Goal: Use online tool/utility: Utilize a website feature to perform a specific function

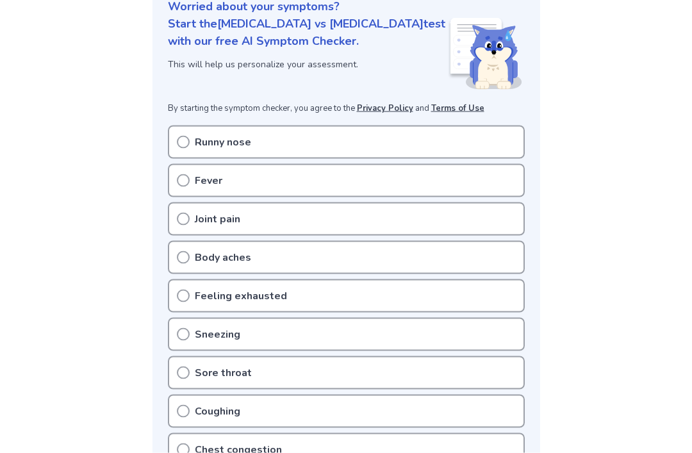
scroll to position [196, 0]
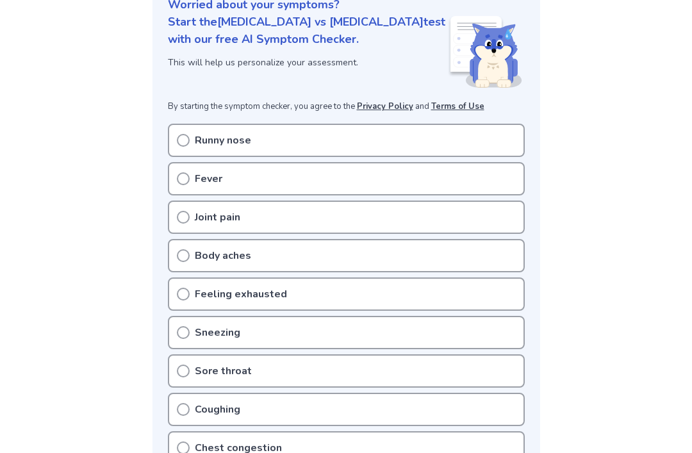
click at [262, 124] on div "Runny nose" at bounding box center [346, 140] width 357 height 33
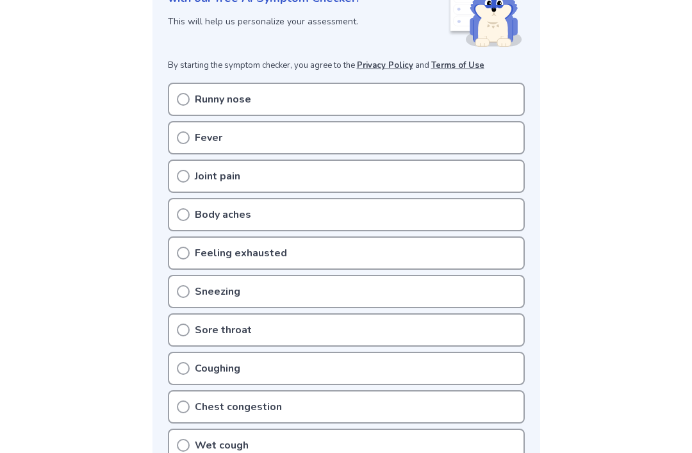
click at [190, 83] on div "Runny nose" at bounding box center [346, 99] width 357 height 33
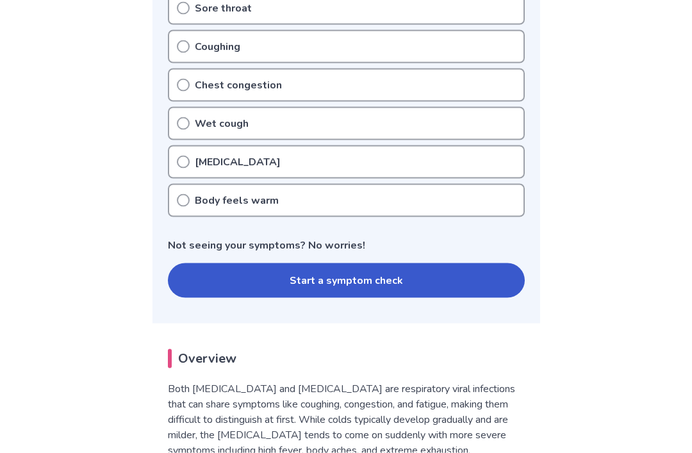
scroll to position [559, 0]
click at [457, 263] on button "Start a symptom check" at bounding box center [346, 280] width 357 height 35
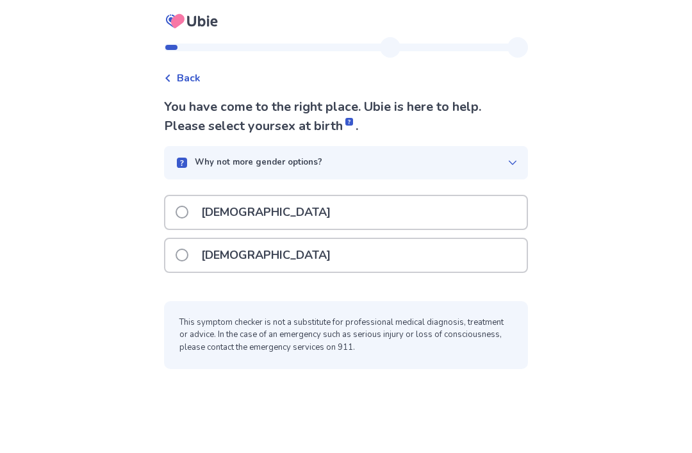
click at [188, 258] on span at bounding box center [182, 255] width 13 height 13
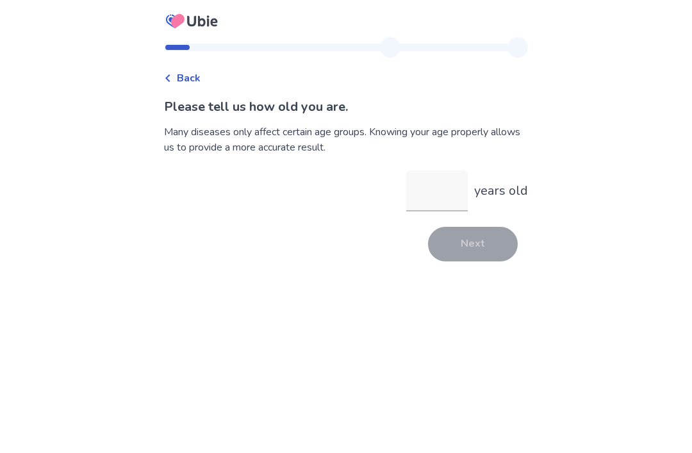
click at [436, 181] on input "years old" at bounding box center [437, 190] width 62 height 41
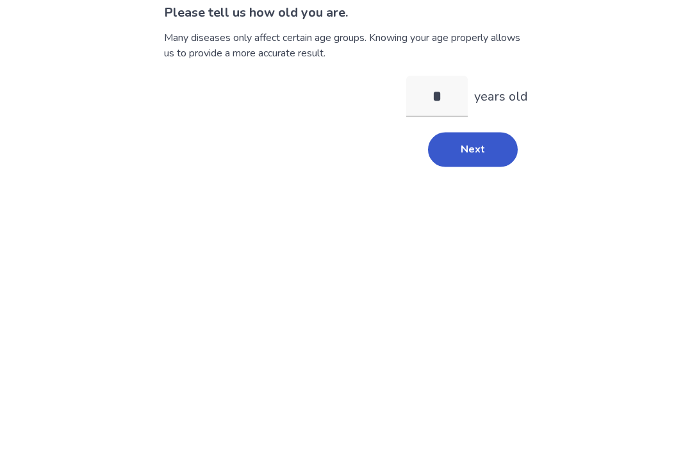
type input "**"
click at [497, 227] on button "Next" at bounding box center [473, 244] width 90 height 35
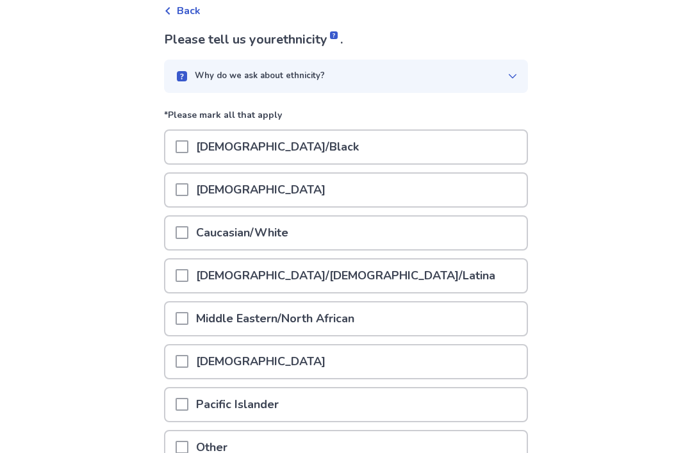
scroll to position [152, 0]
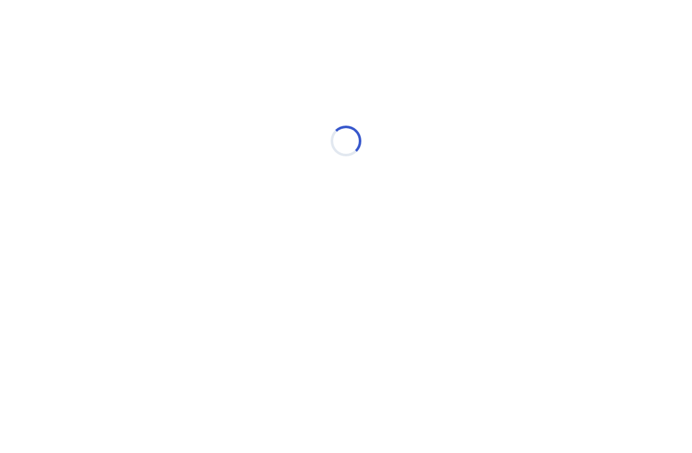
scroll to position [0, 0]
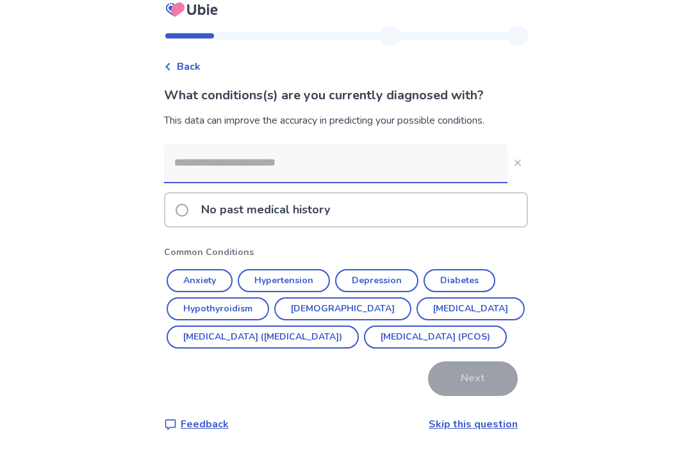
scroll to position [41, 0]
click at [453, 425] on link "Skip this question" at bounding box center [473, 425] width 89 height 14
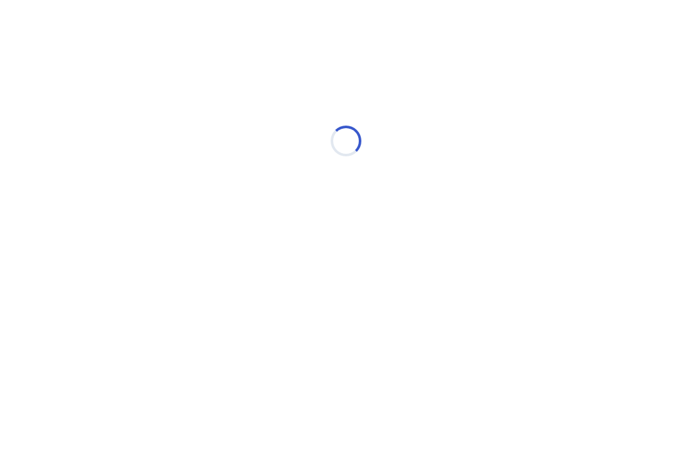
scroll to position [0, 0]
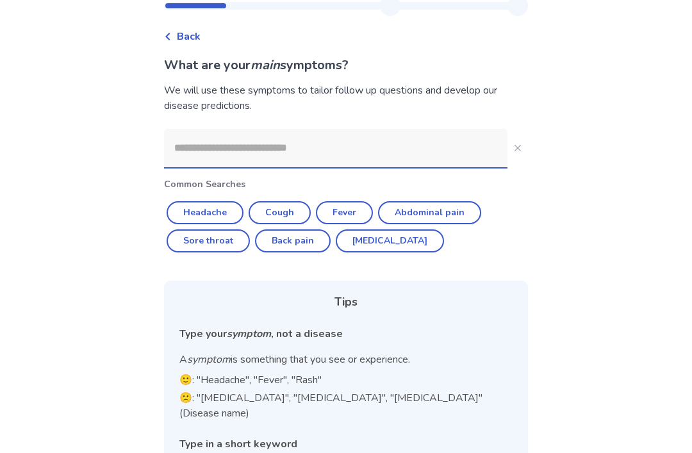
scroll to position [44, 0]
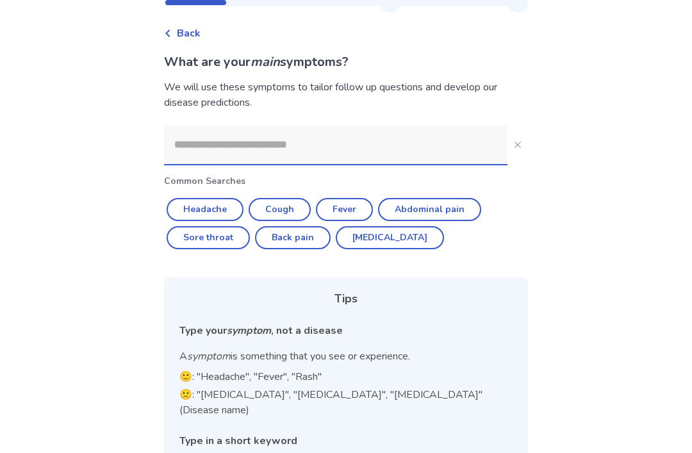
click at [227, 215] on button "Headache" at bounding box center [205, 210] width 77 height 23
type input "********"
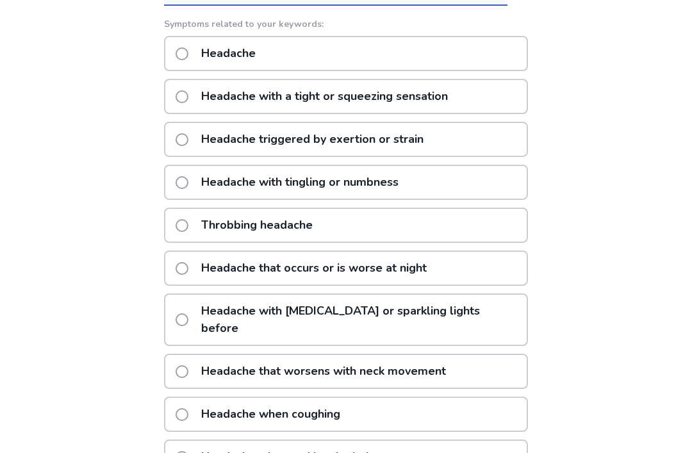
scroll to position [202, 0]
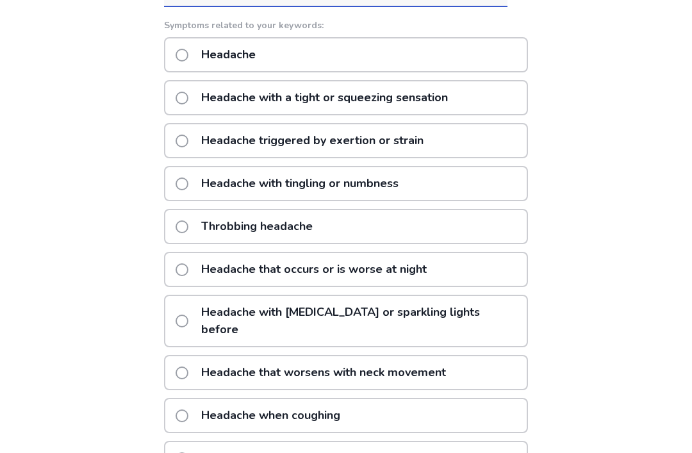
click at [186, 56] on span at bounding box center [182, 55] width 13 height 13
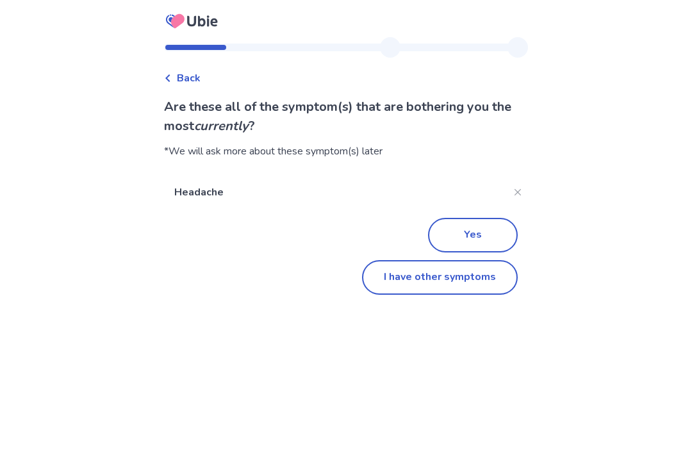
click at [474, 276] on button "I have other symptoms" at bounding box center [440, 277] width 156 height 35
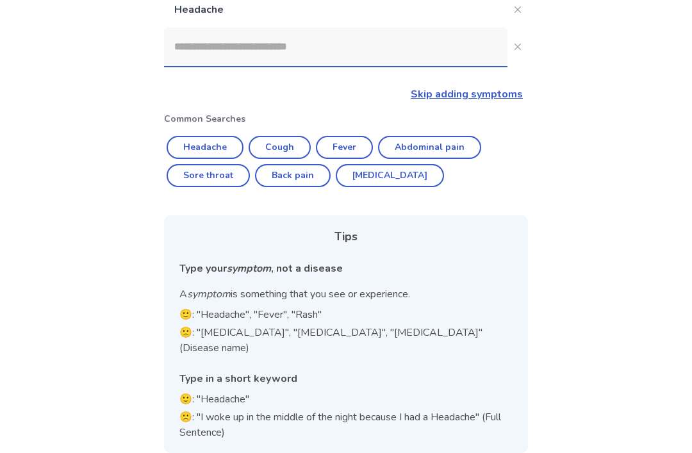
click at [292, 147] on button "Cough" at bounding box center [280, 147] width 62 height 23
type input "*****"
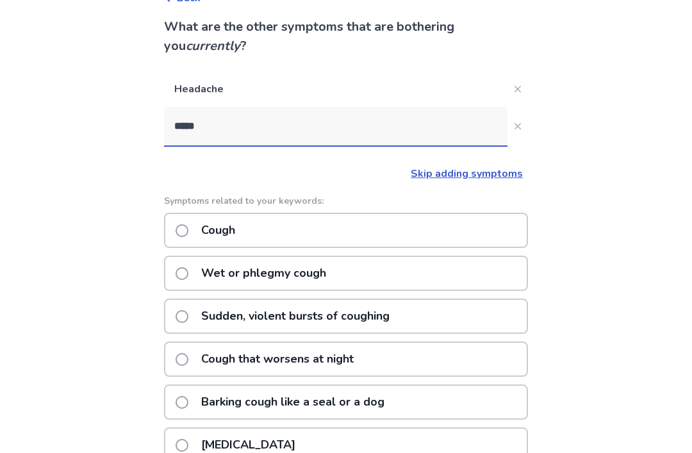
click at [204, 229] on p "Cough" at bounding box center [218, 230] width 49 height 33
